Goal: Information Seeking & Learning: Learn about a topic

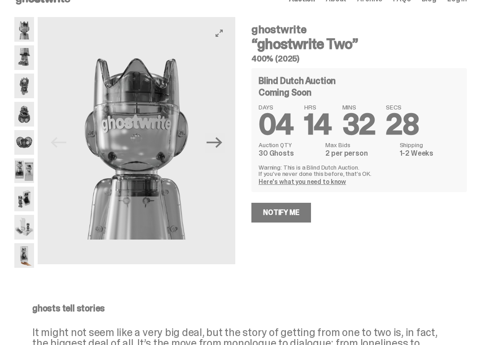
scroll to position [17, 0]
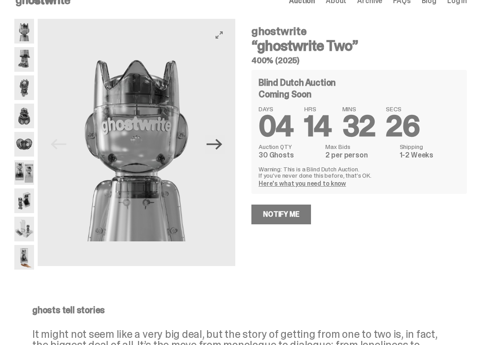
click at [222, 149] on icon "Next" at bounding box center [215, 144] width 16 height 16
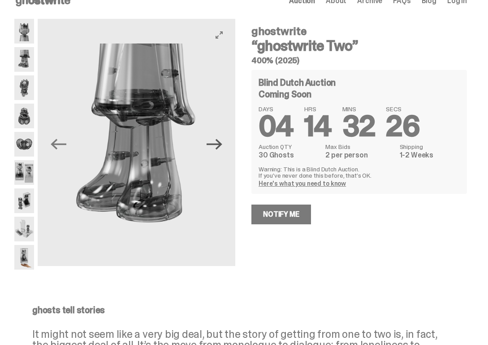
click at [222, 146] on icon "Next" at bounding box center [215, 144] width 16 height 11
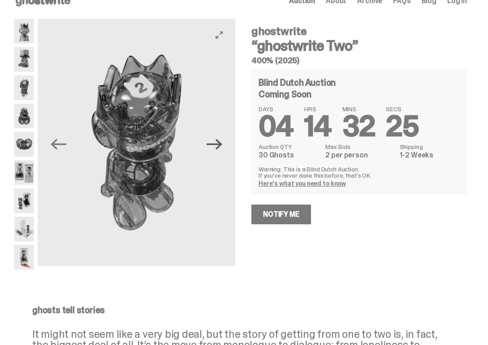
click at [222, 146] on icon "Next" at bounding box center [215, 144] width 16 height 11
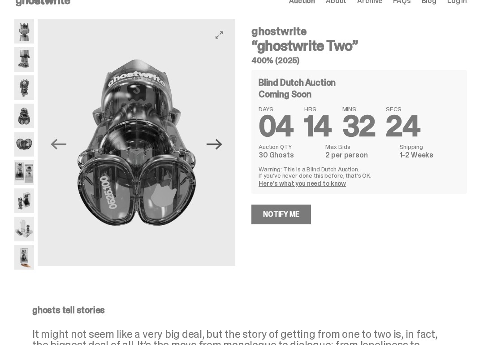
click at [222, 146] on icon "Next" at bounding box center [215, 144] width 16 height 11
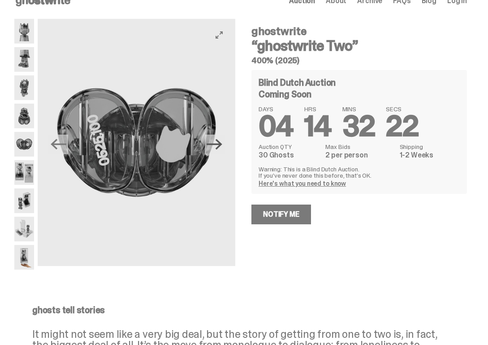
click at [222, 146] on icon "Next" at bounding box center [215, 144] width 16 height 11
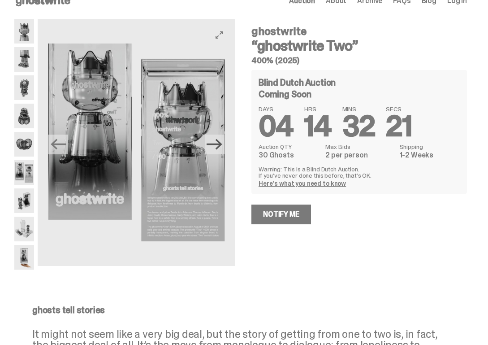
click at [222, 146] on icon "Next" at bounding box center [215, 144] width 16 height 11
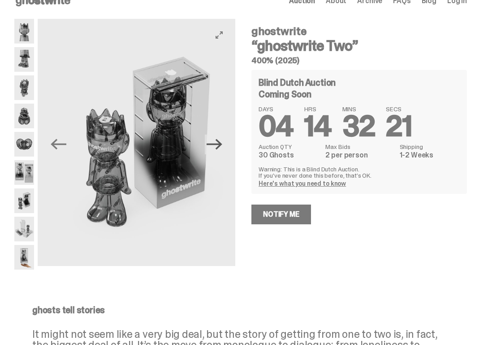
click at [222, 146] on icon "Next" at bounding box center [215, 144] width 16 height 11
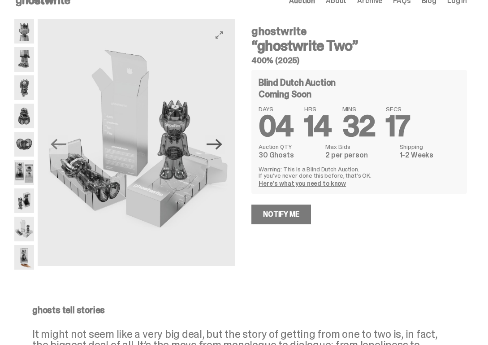
click at [222, 146] on icon "Next" at bounding box center [215, 144] width 16 height 11
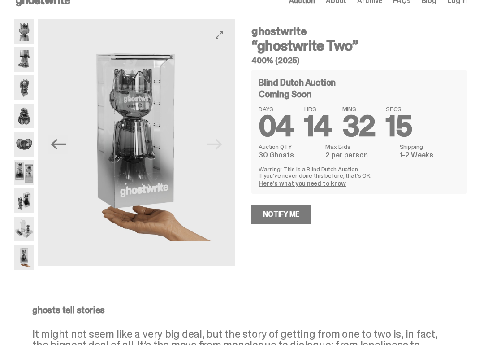
click at [222, 146] on img at bounding box center [137, 142] width 198 height 247
